Goal: Information Seeking & Learning: Learn about a topic

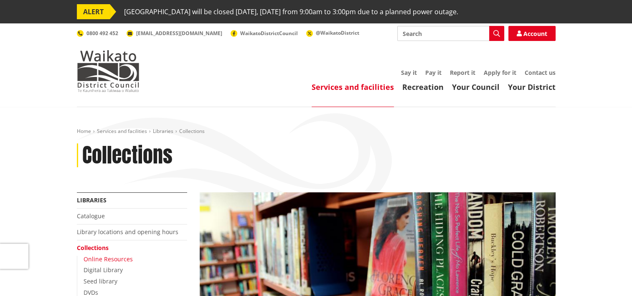
click at [111, 257] on link "Online Resources" at bounding box center [108, 259] width 49 height 8
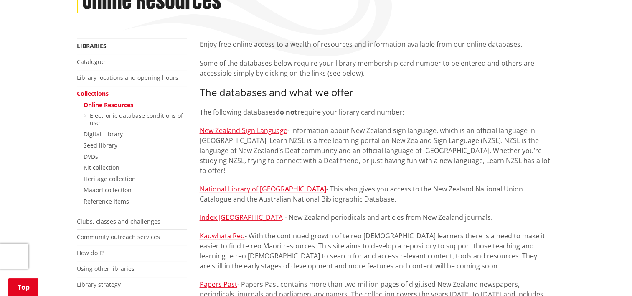
scroll to position [156, 0]
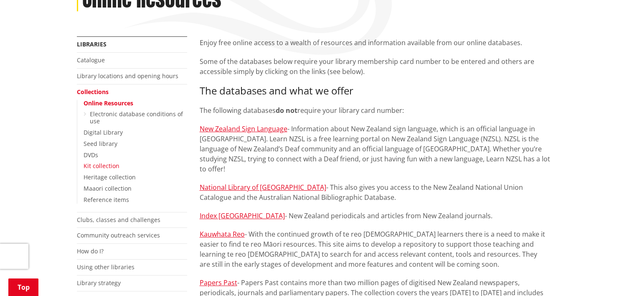
click at [104, 168] on link "Kit collection" at bounding box center [102, 166] width 36 height 8
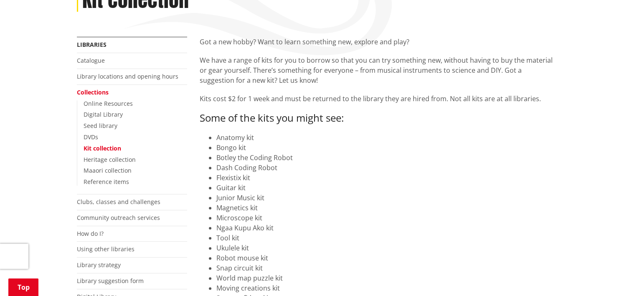
scroll to position [117, 0]
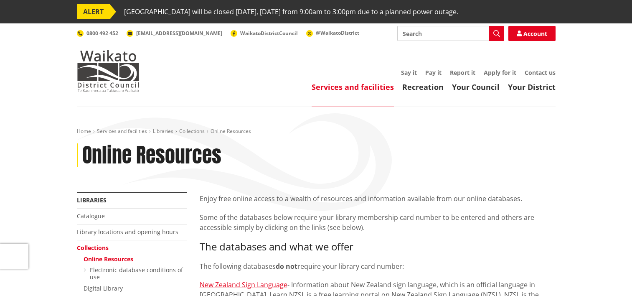
scroll to position [156, 0]
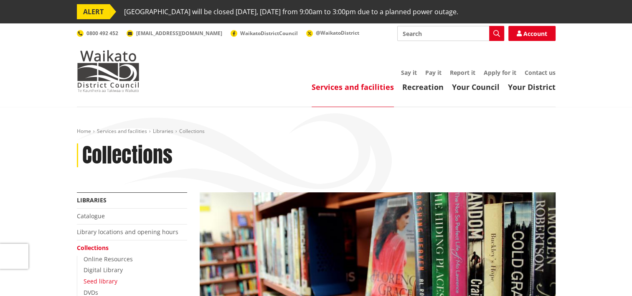
click at [103, 282] on link "Seed library" at bounding box center [101, 281] width 34 height 8
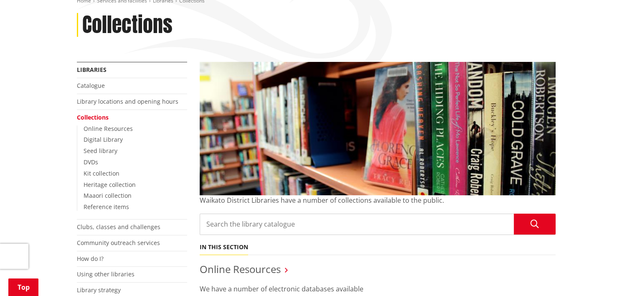
scroll to position [125, 0]
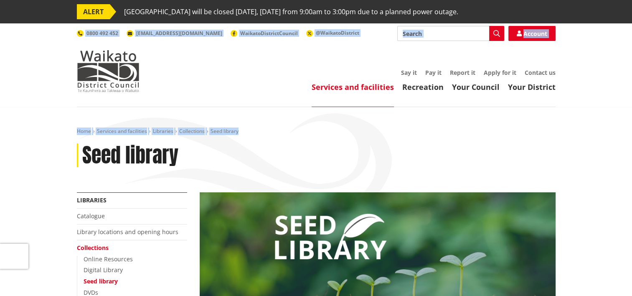
drag, startPoint x: 607, startPoint y: 73, endPoint x: 609, endPoint y: 117, distance: 43.5
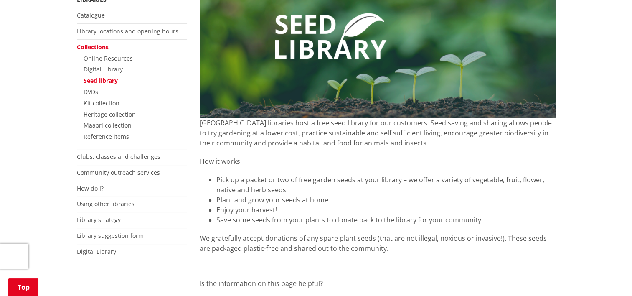
scroll to position [203, 0]
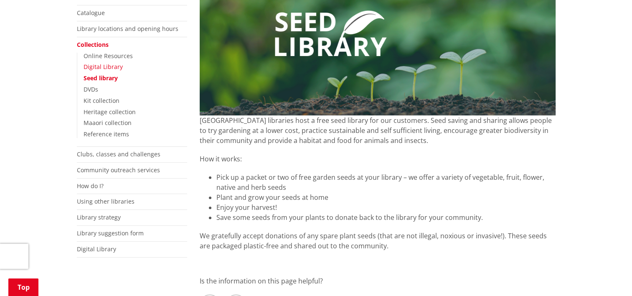
click at [101, 67] on link "Digital Library" at bounding box center [103, 67] width 39 height 8
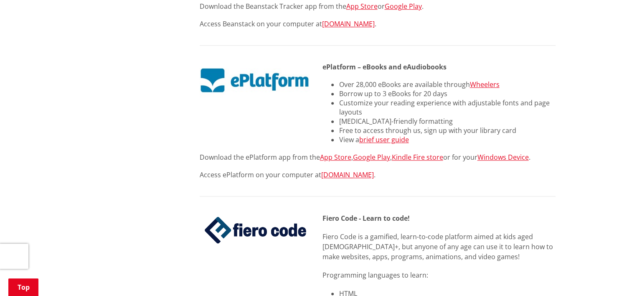
scroll to position [551, 0]
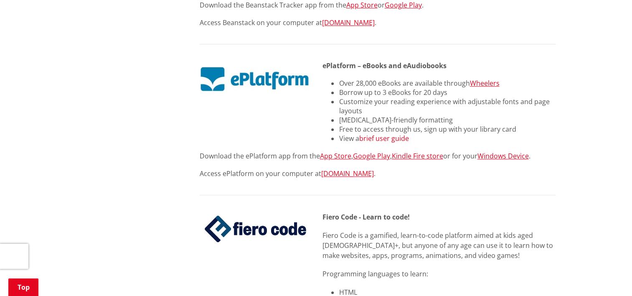
click at [380, 134] on link "brief user guide" at bounding box center [384, 138] width 50 height 9
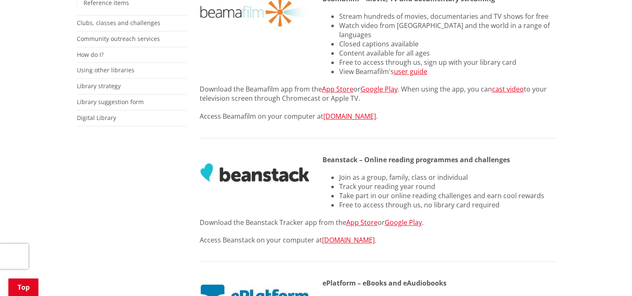
scroll to position [351, 0]
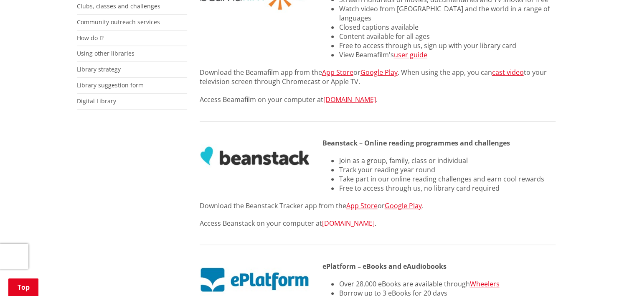
click at [369, 218] on link "WaikatoDistrict.beanstack.com" at bounding box center [348, 222] width 53 height 9
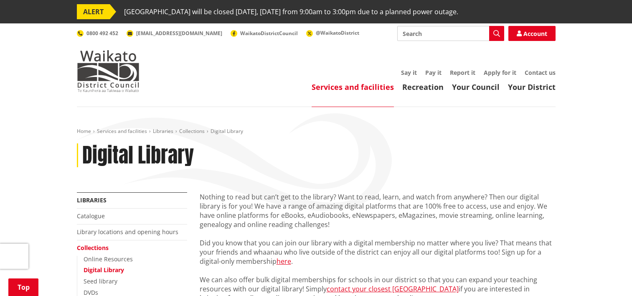
scroll to position [351, 0]
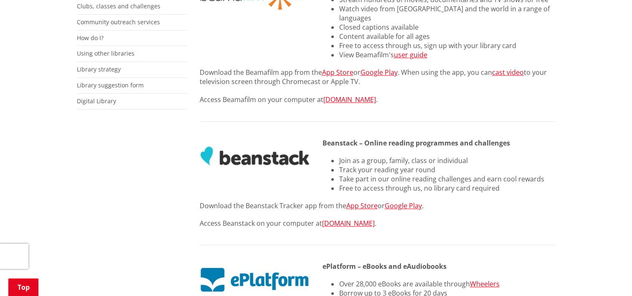
click at [269, 271] on img at bounding box center [255, 279] width 110 height 36
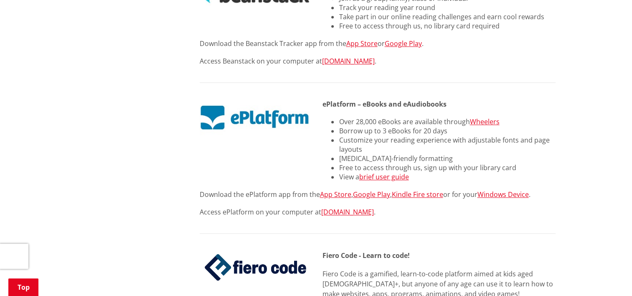
scroll to position [518, 0]
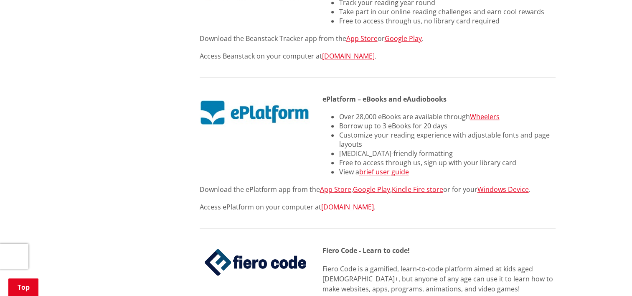
click at [368, 202] on link "[DOMAIN_NAME]" at bounding box center [347, 206] width 53 height 9
